Goal: Task Accomplishment & Management: Complete application form

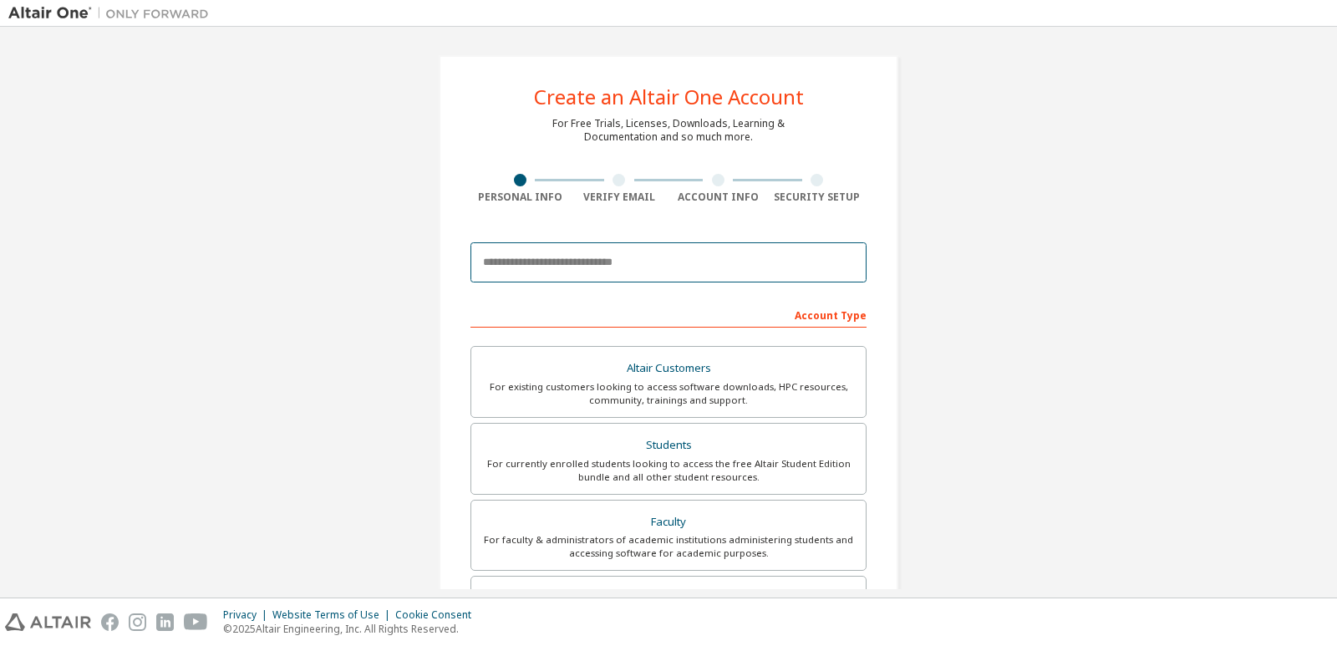
click at [586, 263] on input "email" at bounding box center [668, 262] width 396 height 40
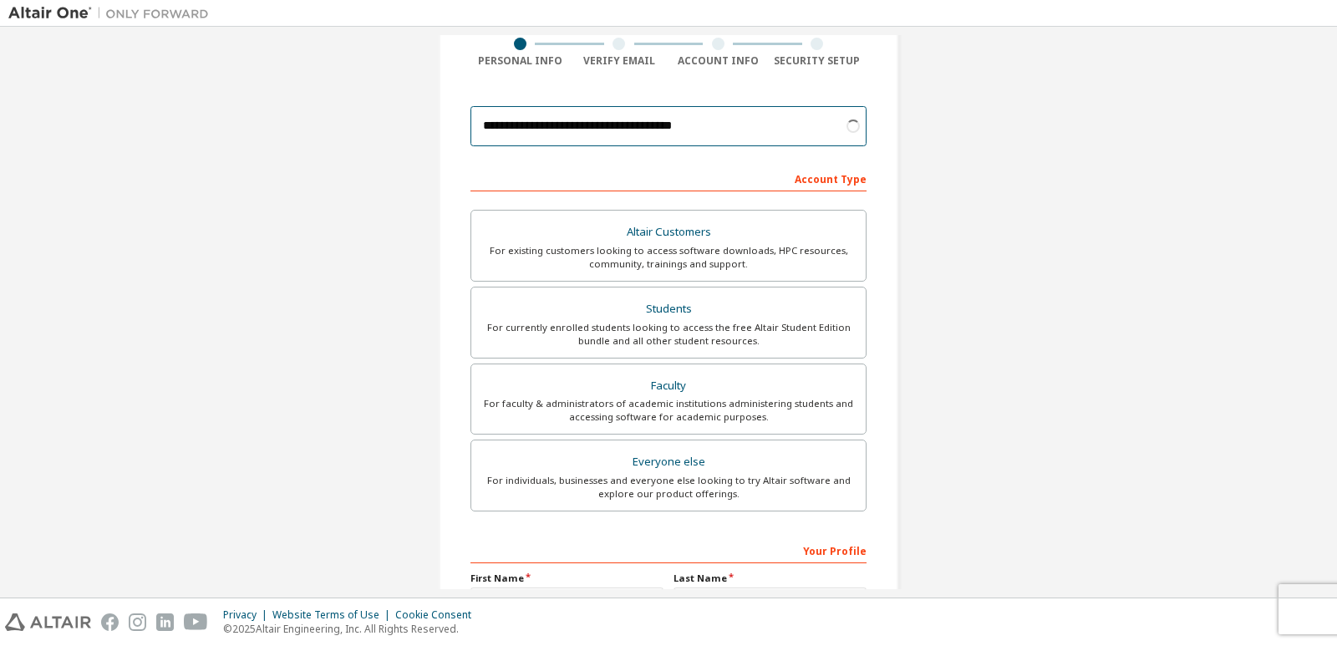
scroll to position [155, 0]
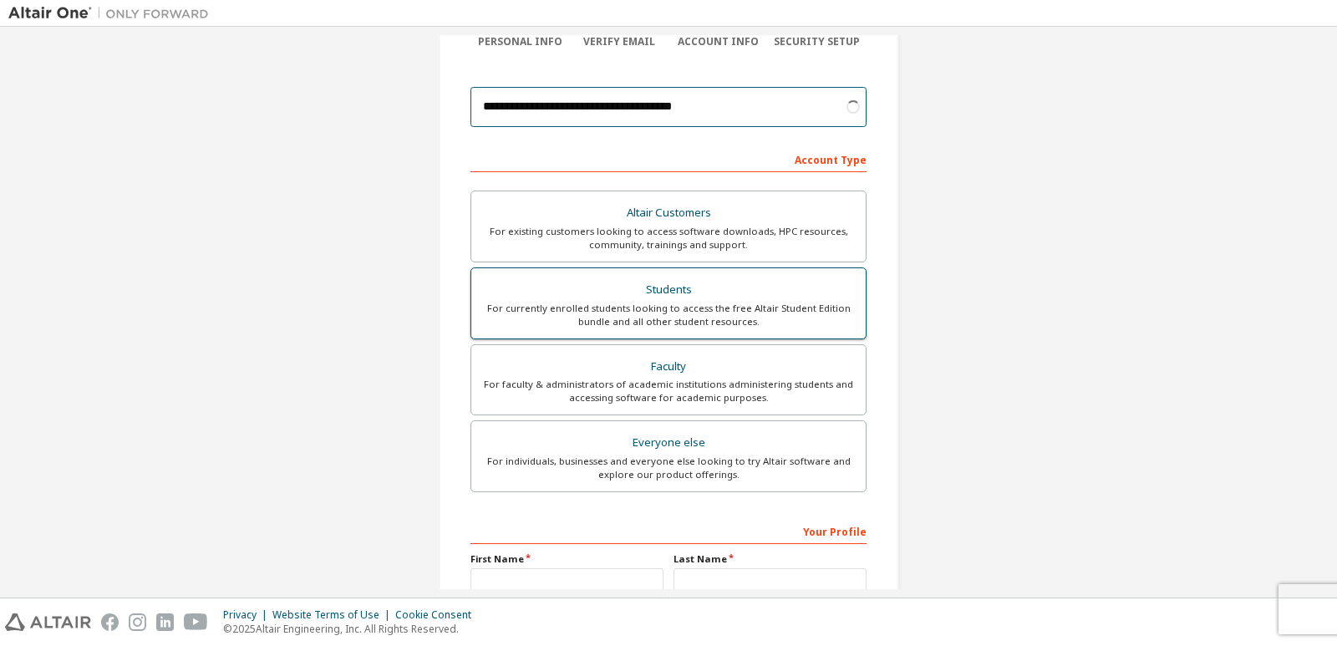
type input "**********"
click at [668, 311] on div "For currently enrolled students looking to access the free Altair Student Editi…" at bounding box center [668, 315] width 374 height 27
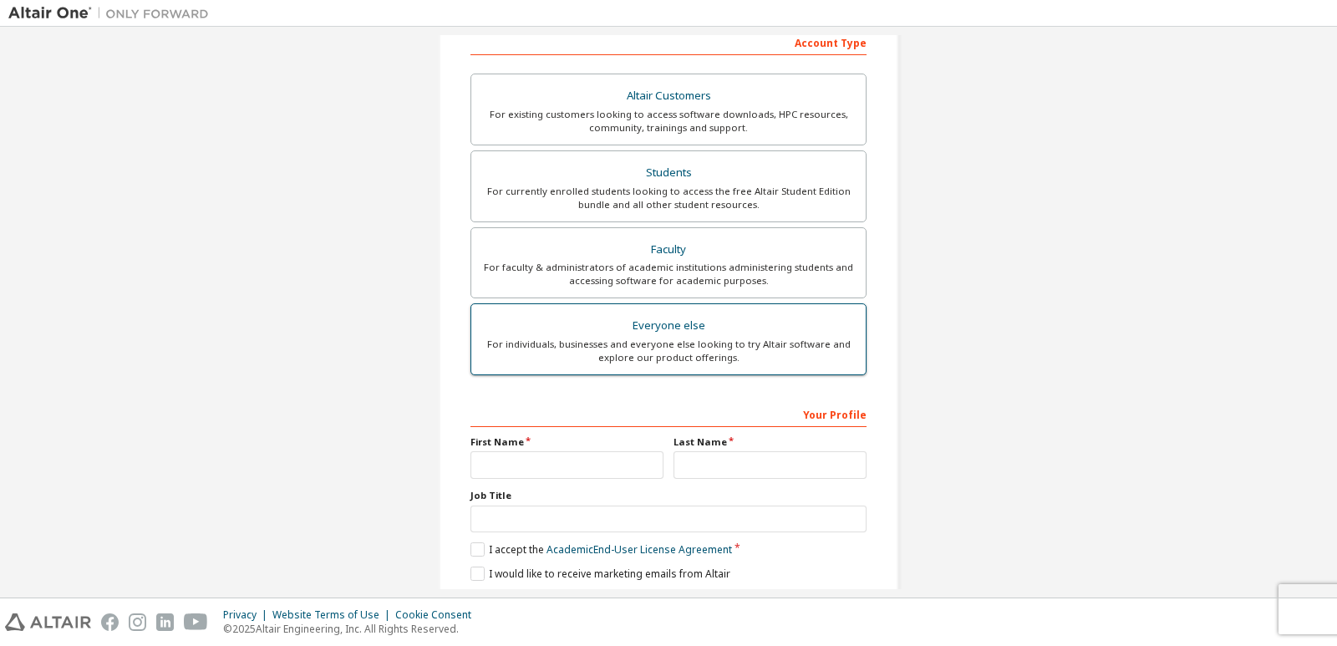
scroll to position [331, 0]
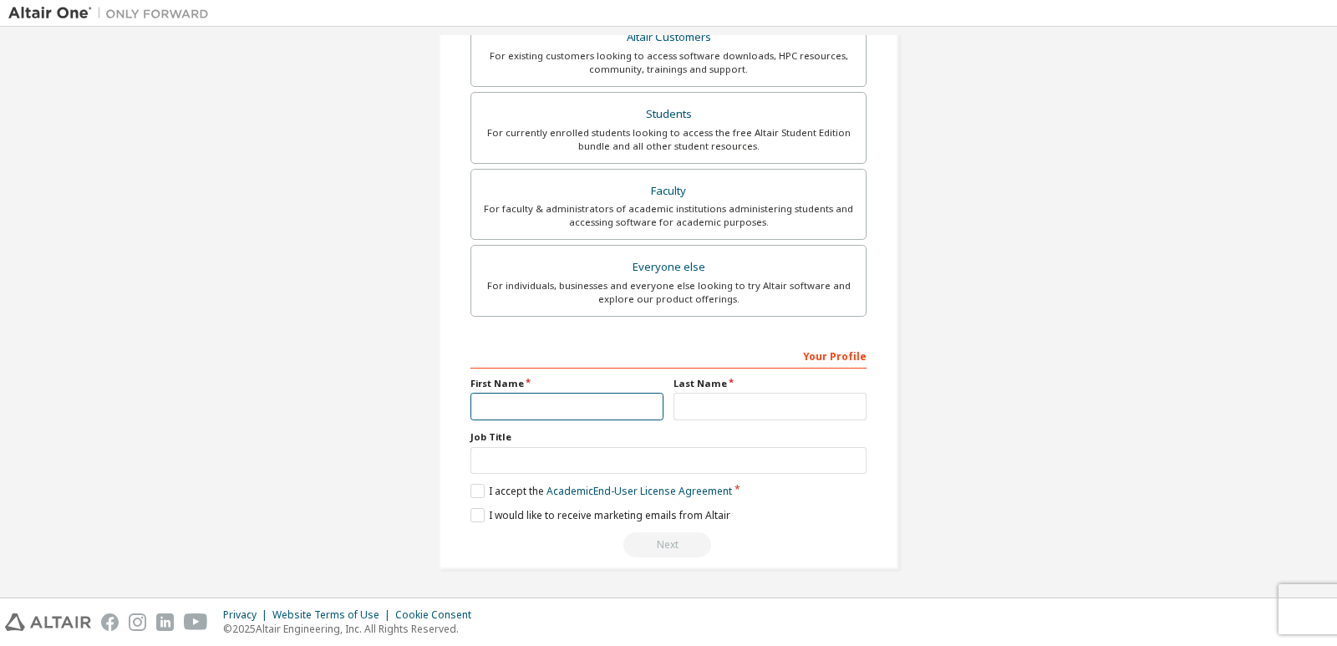
click at [548, 408] on input "text" at bounding box center [566, 407] width 193 height 28
type input "*******"
click at [696, 409] on input "text" at bounding box center [769, 407] width 193 height 28
type input "********"
click at [474, 487] on label "I accept the Academic End-User License Agreement" at bounding box center [600, 491] width 261 height 14
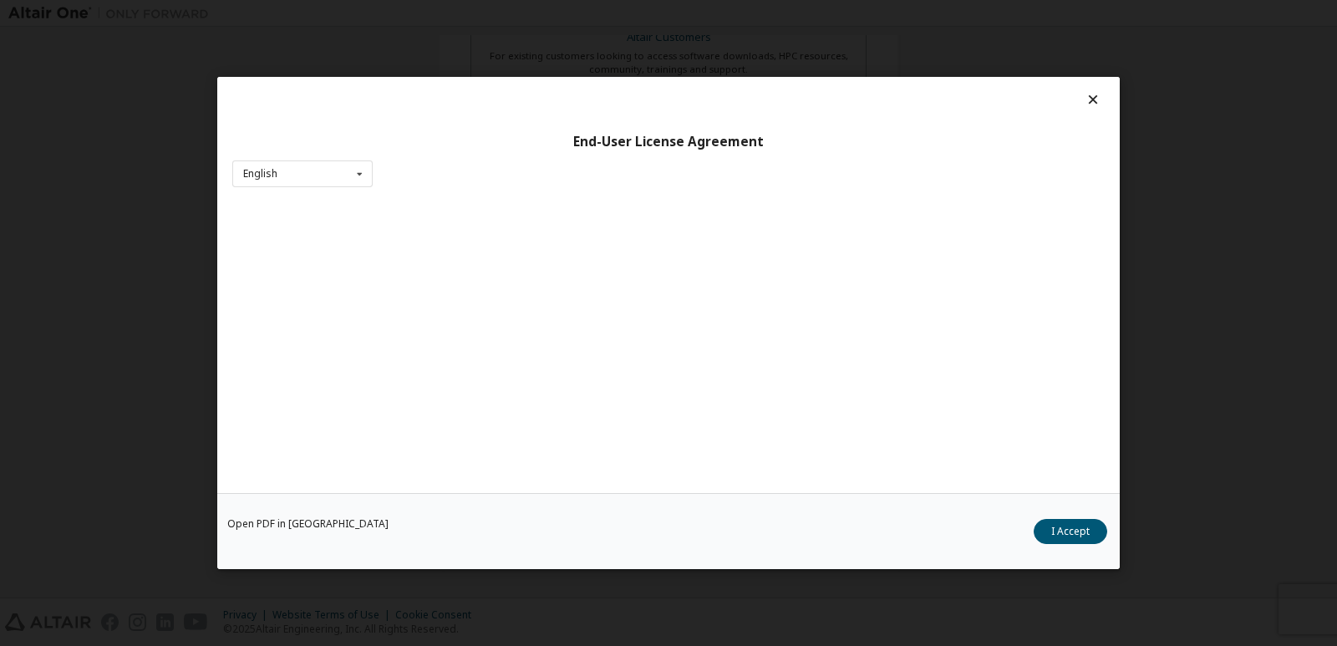
click at [132, 244] on div "End-User License Agreement English English Open PDF in [GEOGRAPHIC_DATA] I Acce…" at bounding box center [668, 323] width 1337 height 646
click at [1317, 285] on div "End-User License Agreement English English Open PDF in [GEOGRAPHIC_DATA] I Acce…" at bounding box center [668, 323] width 1337 height 646
click at [118, 353] on div "End-User License Agreement English English Open PDF in [GEOGRAPHIC_DATA] I Acce…" at bounding box center [668, 323] width 1337 height 646
click at [1219, 28] on div "End-User License Agreement English English Open PDF in [GEOGRAPHIC_DATA] I Acce…" at bounding box center [668, 323] width 1337 height 646
click at [1111, 67] on div "End-User License Agreement English English Open PDF in [GEOGRAPHIC_DATA] I Acce…" at bounding box center [668, 323] width 1337 height 646
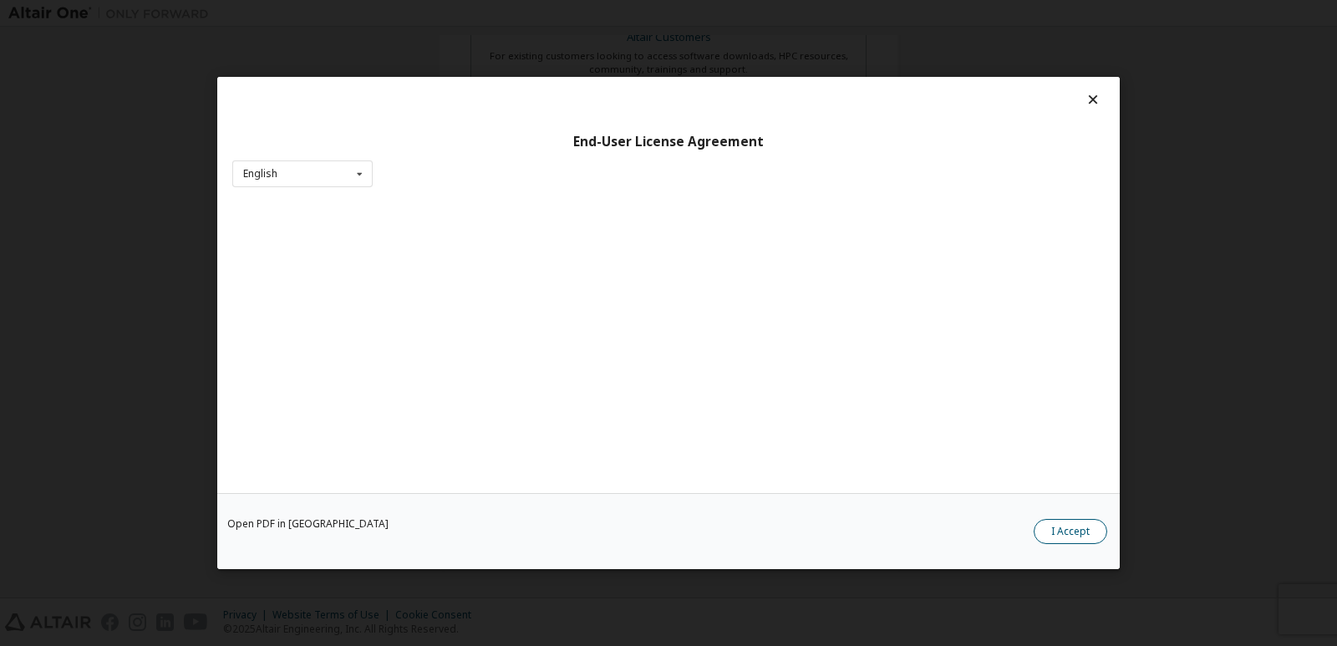
click at [1061, 536] on button "I Accept" at bounding box center [1070, 531] width 74 height 25
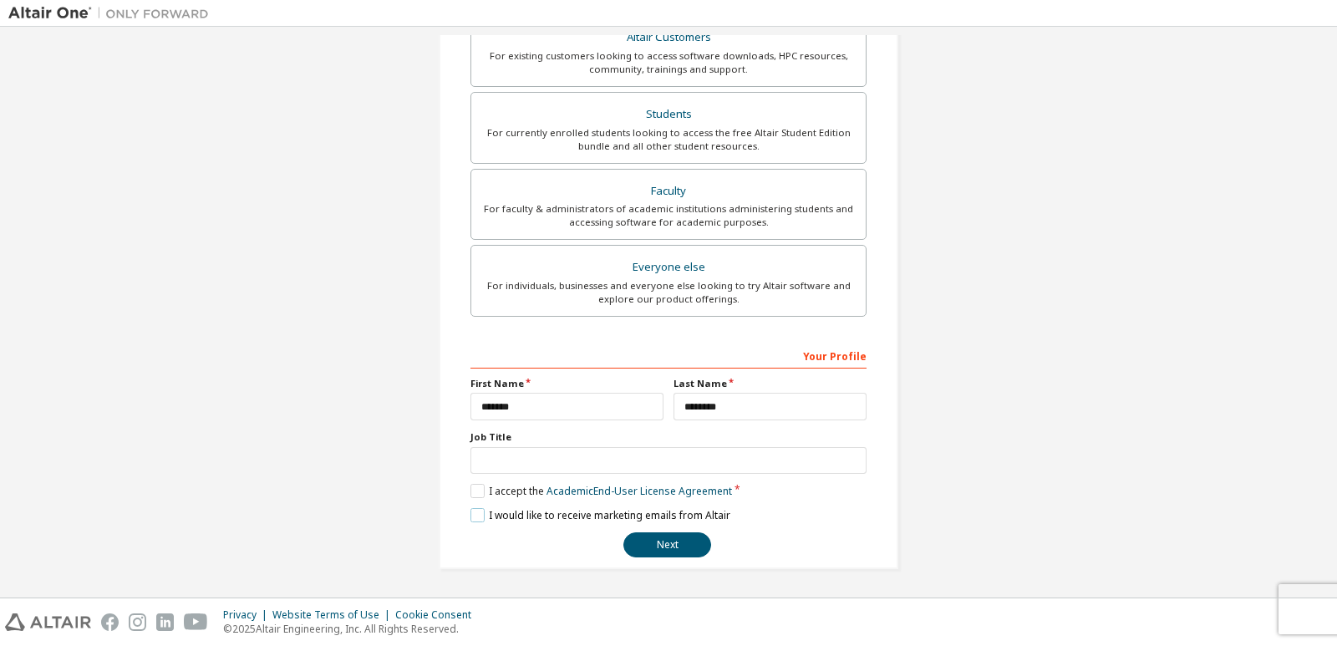
click at [470, 515] on label "I would like to receive marketing emails from Altair" at bounding box center [600, 515] width 260 height 14
click at [505, 450] on input "text" at bounding box center [668, 461] width 396 height 28
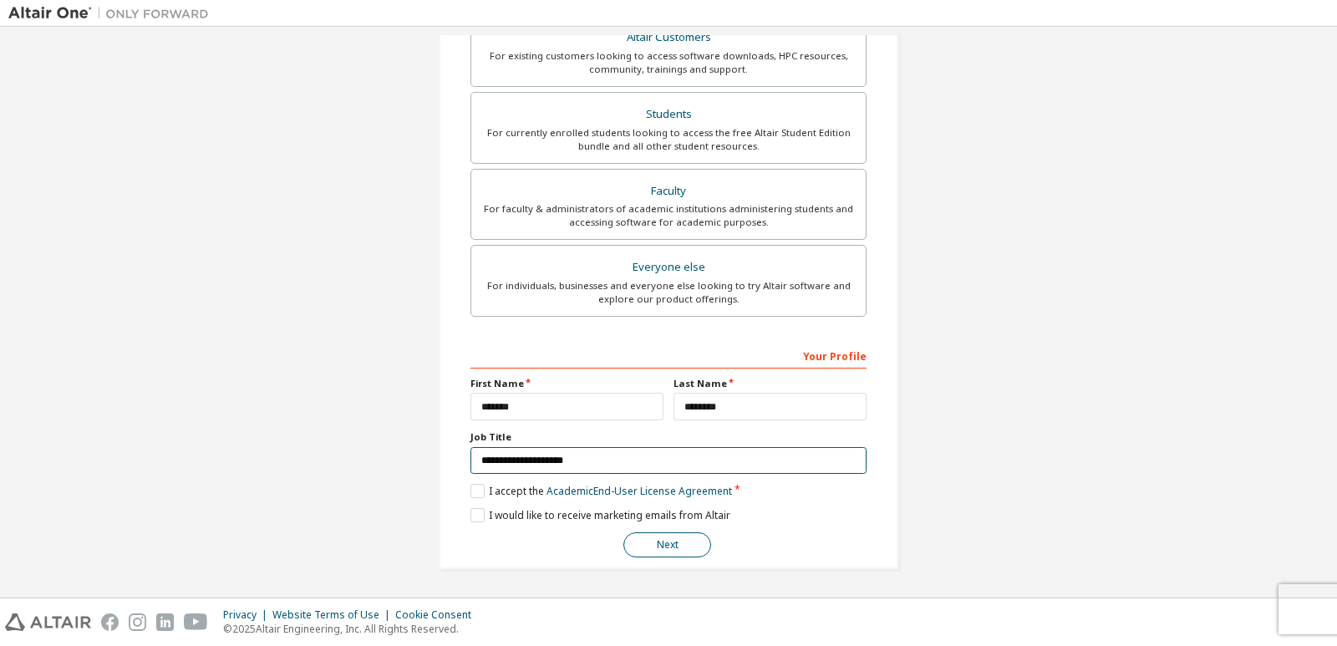
type input "**********"
click at [678, 537] on button "Next" at bounding box center [667, 544] width 88 height 25
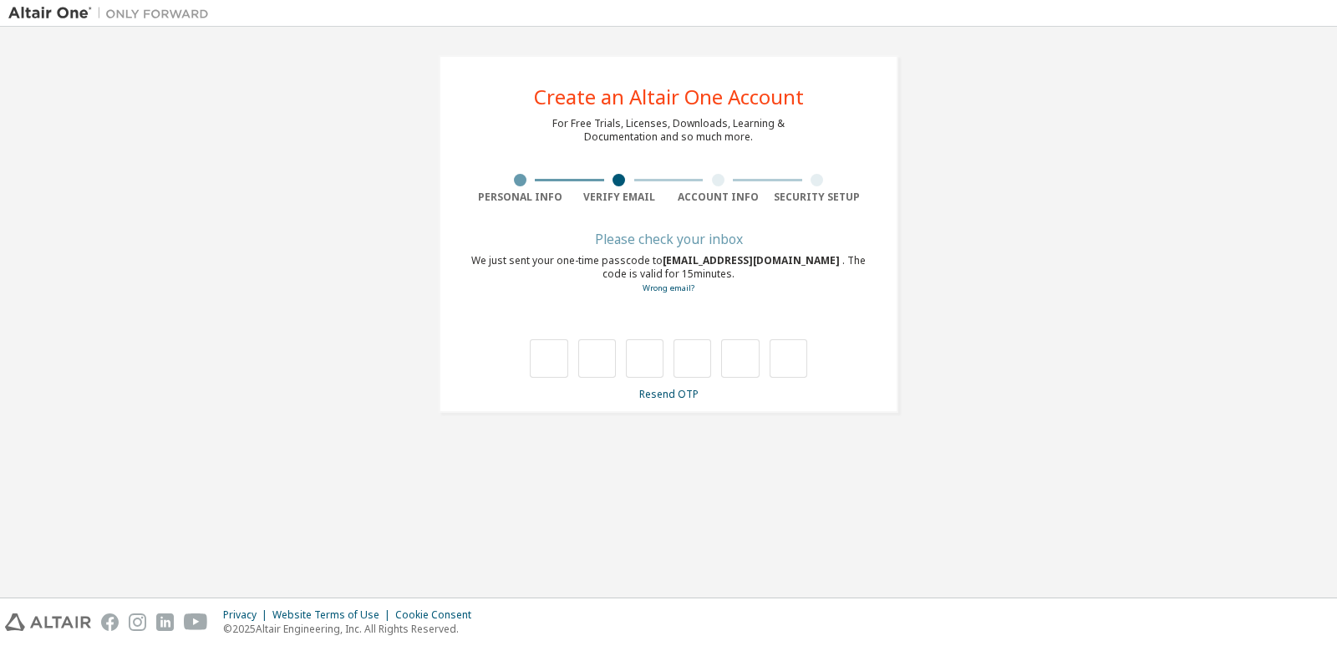
type input "*"
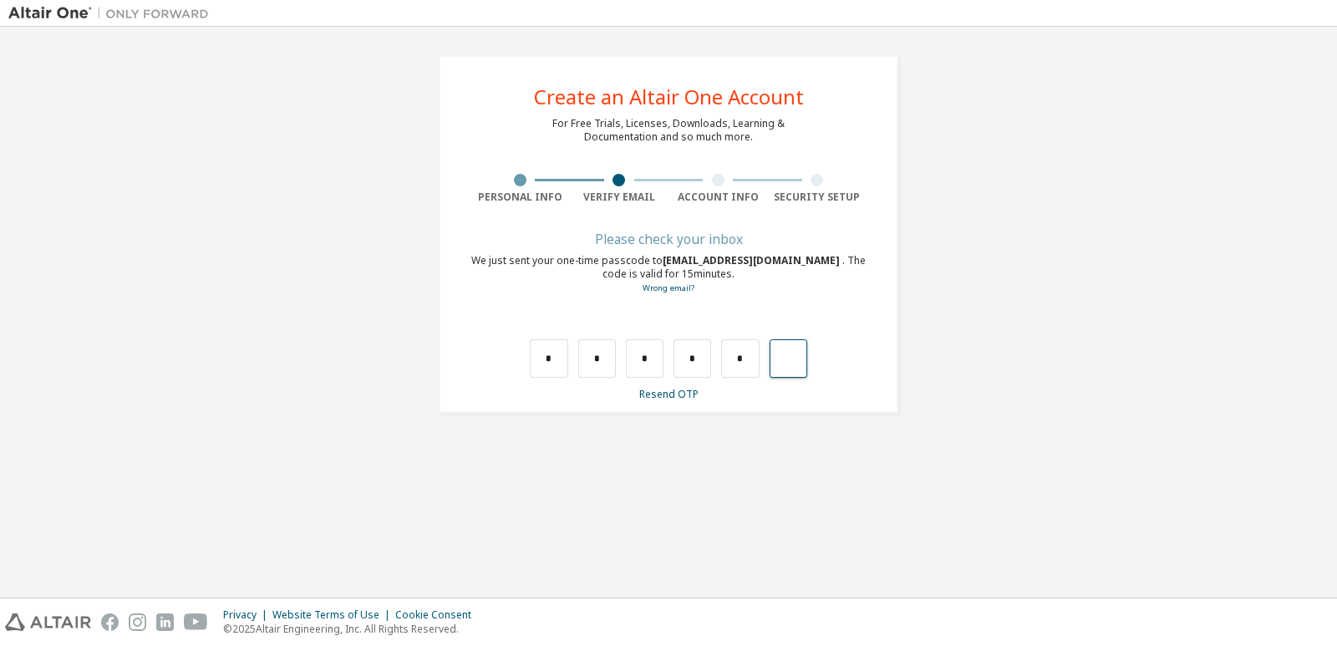
type input "*"
